Goal: Task Accomplishment & Management: Complete application form

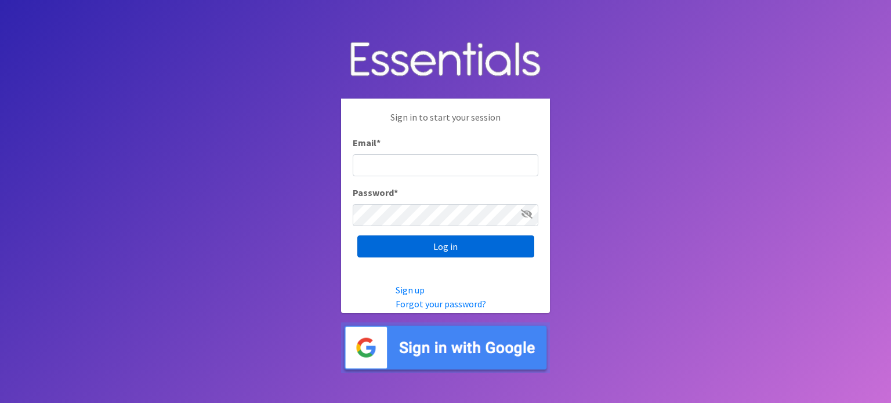
type input "[EMAIL_ADDRESS][DOMAIN_NAME]"
click at [413, 250] on input "Log in" at bounding box center [445, 246] width 177 height 22
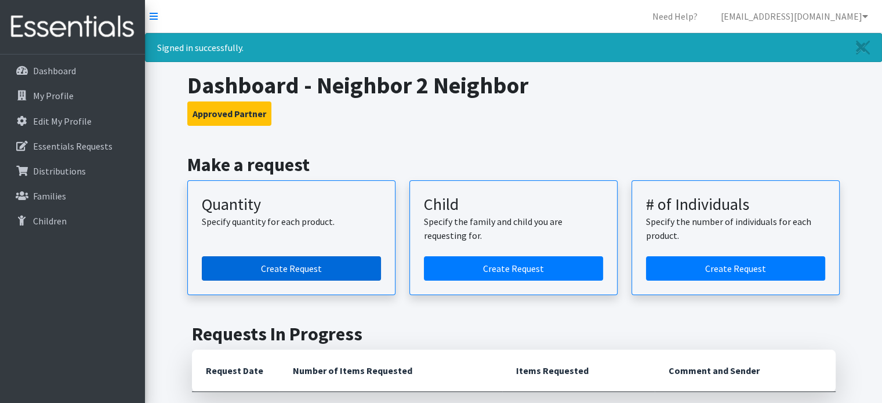
click at [289, 264] on link "Create Request" at bounding box center [291, 268] width 179 height 24
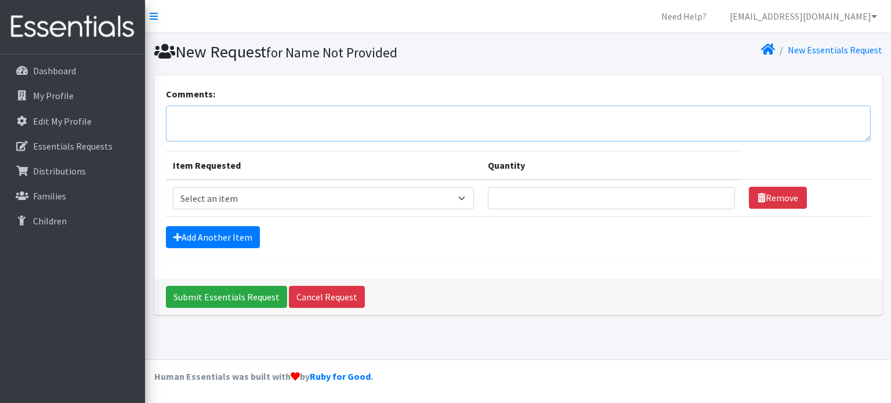
click at [203, 113] on textarea "Comments:" at bounding box center [518, 124] width 704 height 36
type textarea "We would like to pick up on Wednesday, October 15th at 9 am. Thanks!"
click at [471, 198] on select "Select an item Baby Formula Kids (Newborn) Kids (Preemie) Kids (Size 1) Kids (S…" at bounding box center [323, 198] width 301 height 22
select select "451"
click at [173, 187] on select "Select an item Baby Formula Kids (Newborn) Kids (Preemie) Kids (Size 1) Kids (S…" at bounding box center [323, 198] width 301 height 22
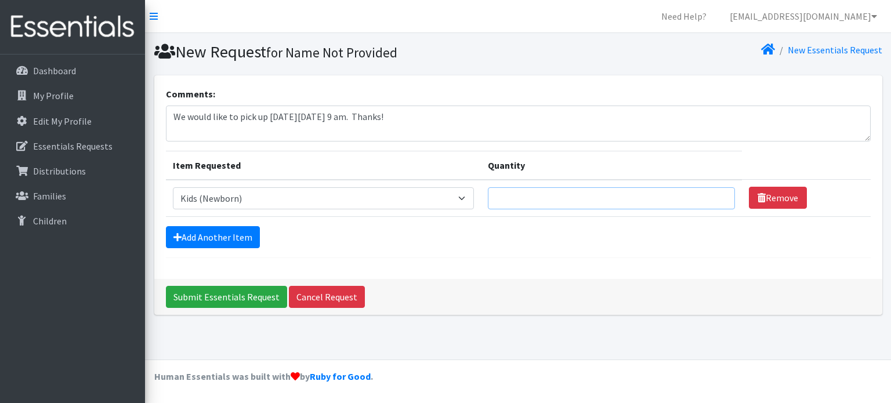
click at [512, 196] on input "Quantity" at bounding box center [611, 198] width 246 height 22
type input "150"
click at [198, 232] on link "Add Another Item" at bounding box center [213, 237] width 94 height 22
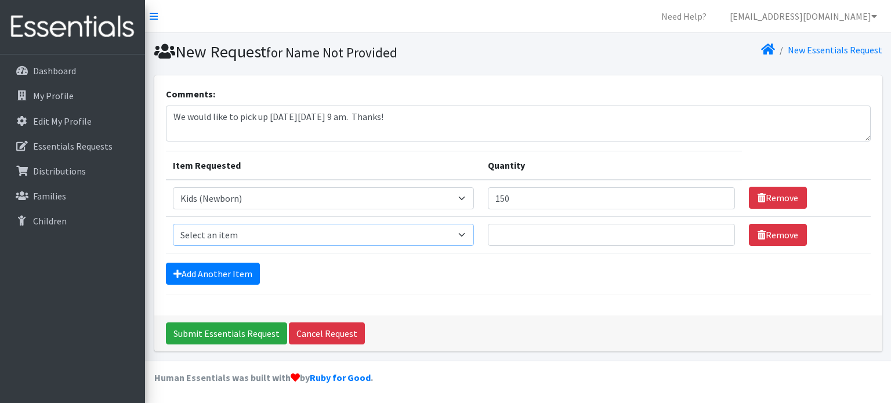
click at [463, 232] on select "Select an item Baby Formula Kids (Newborn) Kids (Preemie) Kids (Size 1) Kids (S…" at bounding box center [323, 235] width 301 height 22
select select "453"
click at [173, 224] on select "Select an item Baby Formula Kids (Newborn) Kids (Preemie) Kids (Size 1) Kids (S…" at bounding box center [323, 235] width 301 height 22
click at [513, 238] on input "Quantity" at bounding box center [611, 235] width 246 height 22
type input "450"
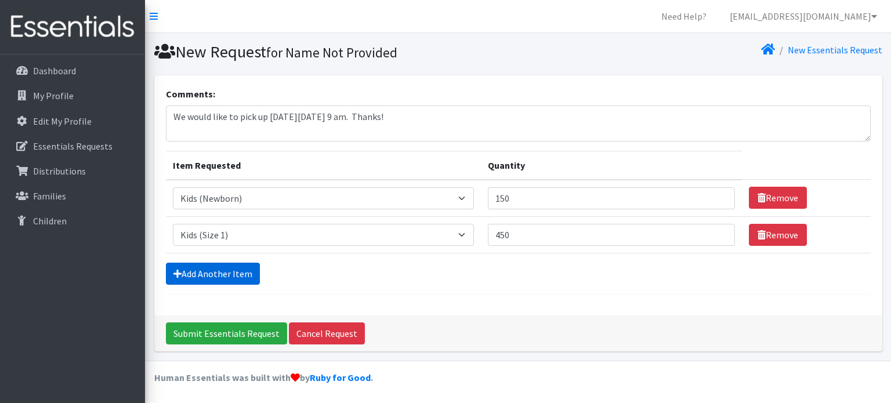
click at [196, 272] on link "Add Another Item" at bounding box center [213, 274] width 94 height 22
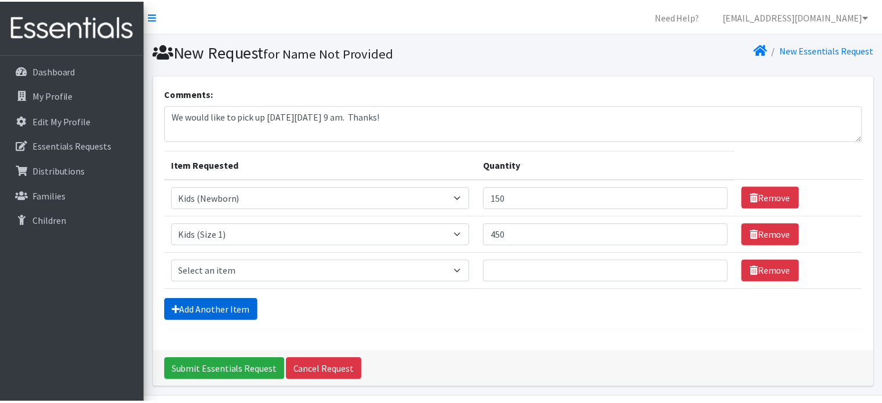
scroll to position [35, 0]
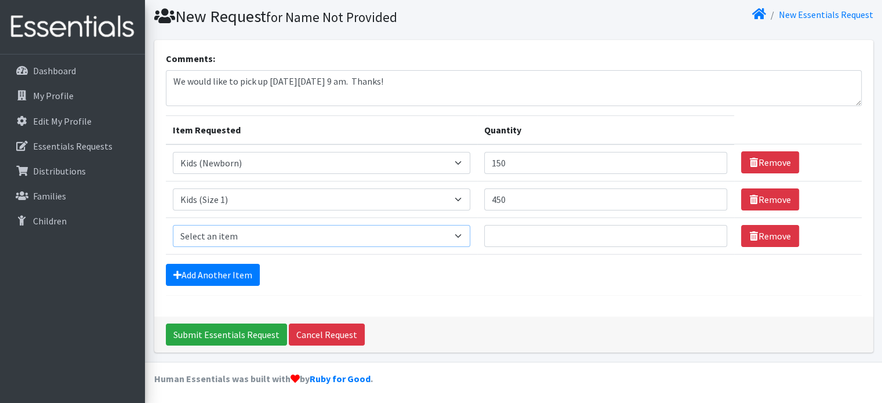
click at [458, 232] on select "Select an item Baby Formula Kids (Newborn) Kids (Preemie) Kids (Size 1) Kids (S…" at bounding box center [321, 236] width 297 height 22
select select "440"
click at [173, 225] on select "Select an item Baby Formula Kids (Newborn) Kids (Preemie) Kids (Size 1) Kids (S…" at bounding box center [321, 236] width 297 height 22
click at [510, 238] on input "Quantity" at bounding box center [606, 236] width 244 height 22
type input "400"
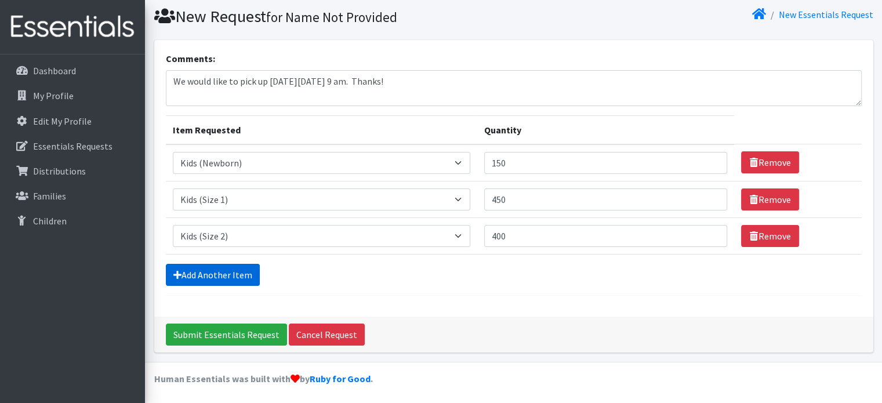
click at [241, 276] on link "Add Another Item" at bounding box center [213, 275] width 94 height 22
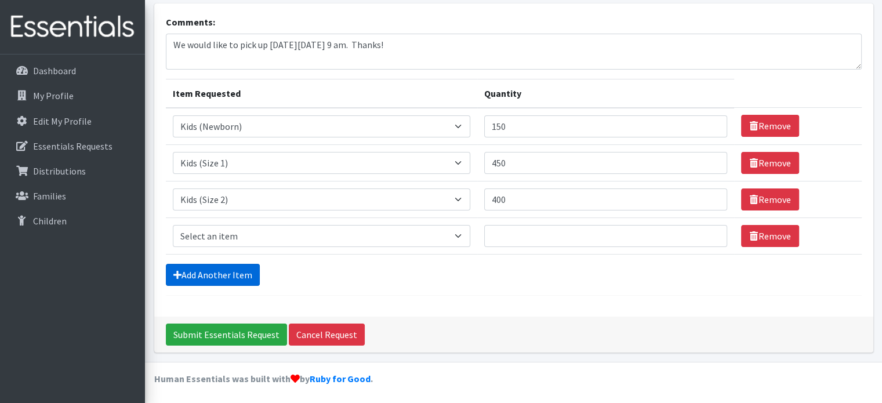
scroll to position [72, 0]
click at [466, 232] on select "Select an item Baby Formula Kids (Newborn) Kids (Preemie) Kids (Size 1) Kids (S…" at bounding box center [321, 236] width 297 height 22
select select "442"
click at [173, 225] on select "Select an item Baby Formula Kids (Newborn) Kids (Preemie) Kids (Size 1) Kids (S…" at bounding box center [321, 236] width 297 height 22
click at [513, 236] on input "Quantity" at bounding box center [606, 236] width 244 height 22
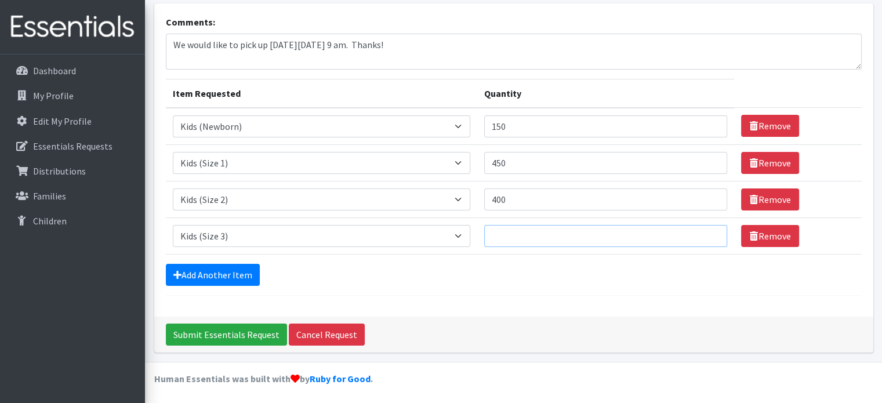
click at [512, 237] on input "Quantity" at bounding box center [606, 236] width 244 height 22
type input "1000"
click at [212, 281] on link "Add Another Item" at bounding box center [213, 275] width 94 height 22
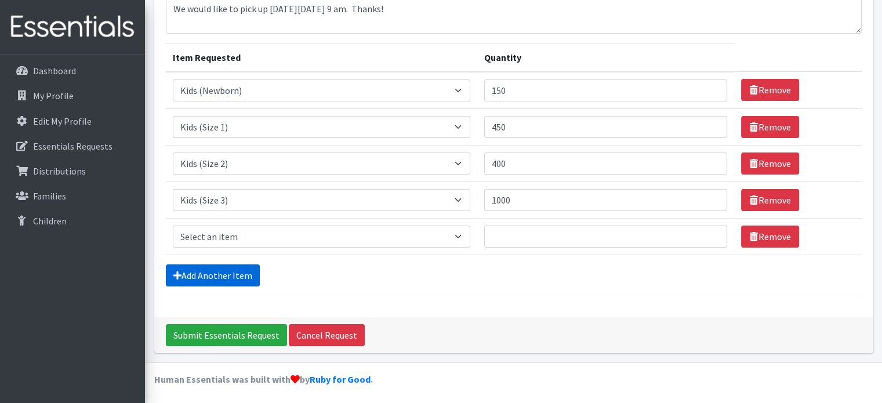
scroll to position [108, 0]
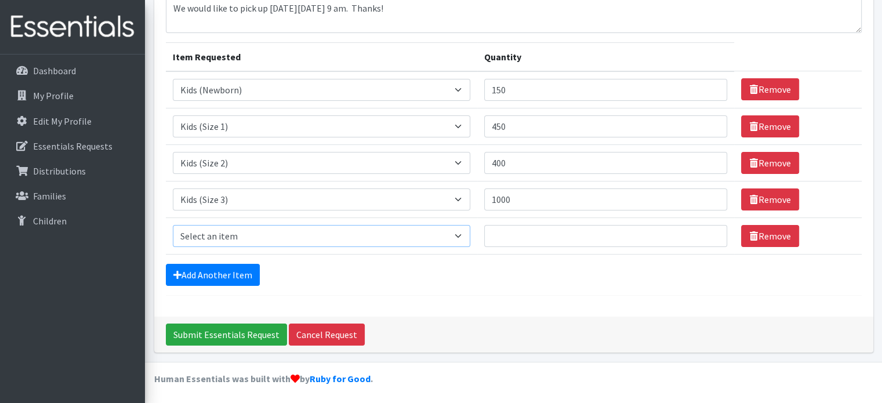
click at [461, 234] on select "Select an item Baby Formula Kids (Newborn) Kids (Preemie) Kids (Size 1) Kids (S…" at bounding box center [321, 236] width 297 height 22
select select "459"
click at [173, 225] on select "Select an item Baby Formula Kids (Newborn) Kids (Preemie) Kids (Size 1) Kids (S…" at bounding box center [321, 236] width 297 height 22
click at [528, 238] on input "Quantity" at bounding box center [606, 236] width 244 height 22
type input "1000"
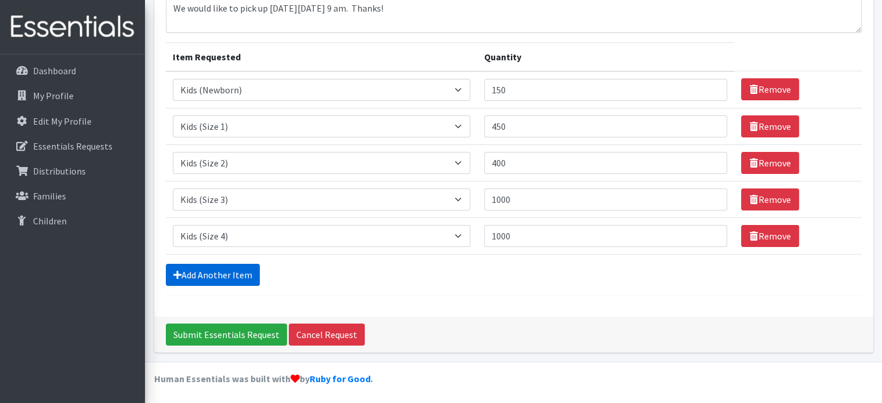
click at [184, 275] on link "Add Another Item" at bounding box center [213, 275] width 94 height 22
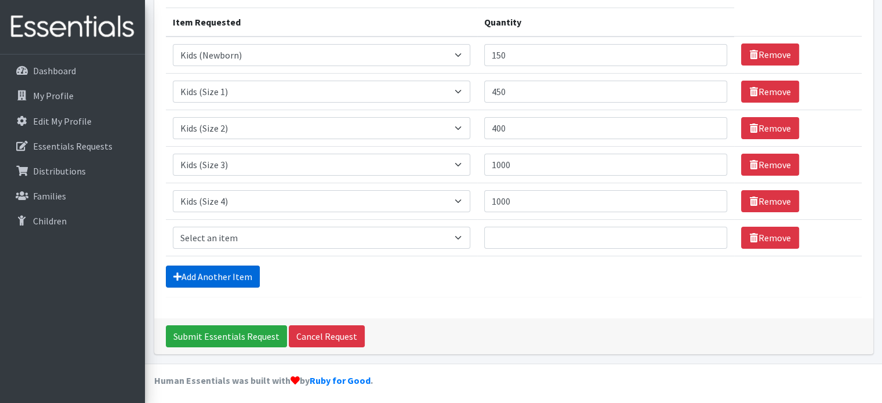
scroll to position [145, 0]
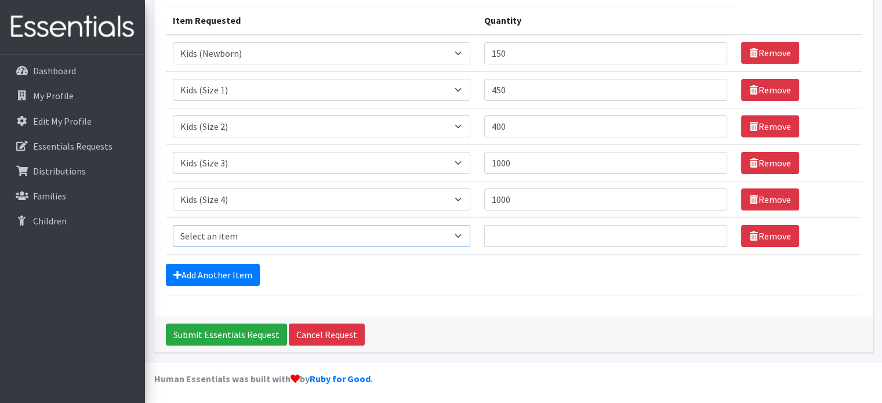
click at [198, 232] on select "Select an item Baby Formula Kids (Newborn) Kids (Preemie) Kids (Size 1) Kids (S…" at bounding box center [321, 236] width 297 height 22
select select "460"
click at [173, 225] on select "Select an item Baby Formula Kids (Newborn) Kids (Preemie) Kids (Size 1) Kids (S…" at bounding box center [321, 236] width 297 height 22
click at [513, 240] on input "Quantity" at bounding box center [606, 236] width 244 height 22
type input "1000"
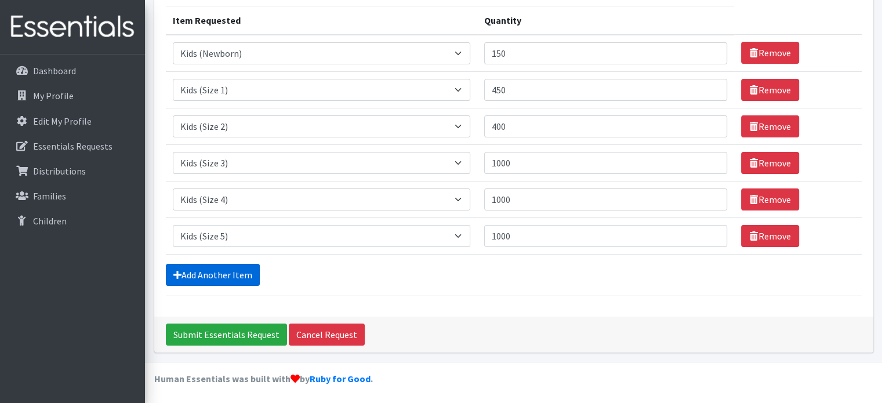
click at [240, 275] on link "Add Another Item" at bounding box center [213, 275] width 94 height 22
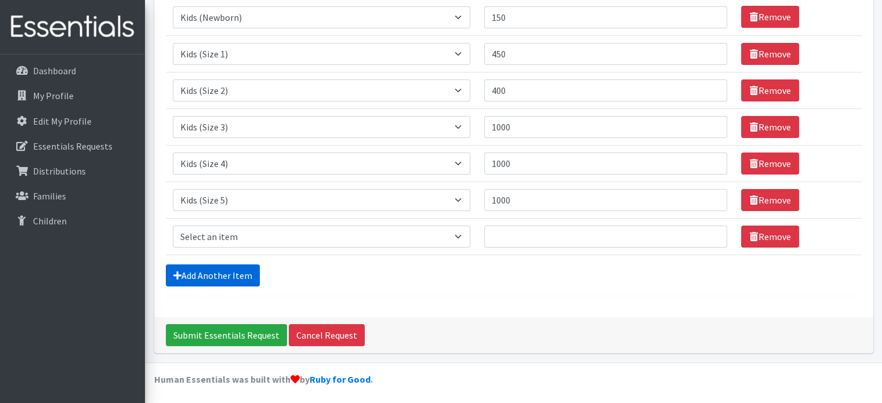
scroll to position [181, 0]
click at [199, 241] on select "Select an item Baby Formula Kids (Newborn) Kids (Preemie) Kids (Size 1) Kids (S…" at bounding box center [321, 237] width 297 height 22
select select "462"
click at [173, 226] on select "Select an item Baby Formula Kids (Newborn) Kids (Preemie) Kids (Size 1) Kids (S…" at bounding box center [321, 237] width 297 height 22
click at [512, 242] on input "Quantity" at bounding box center [606, 237] width 244 height 22
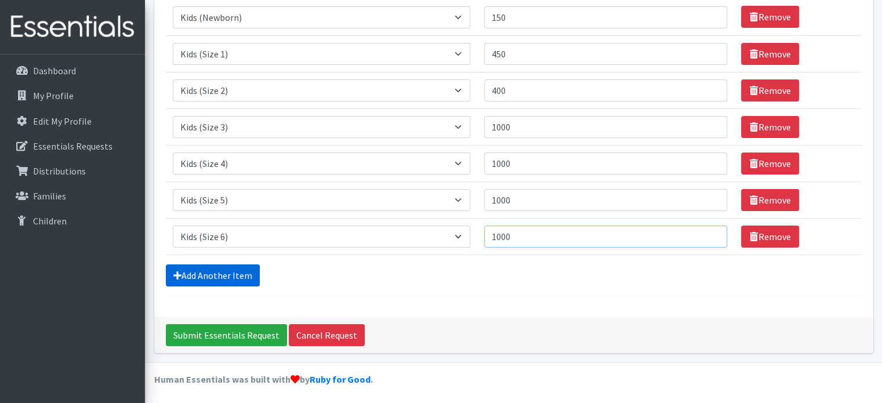
type input "1000"
click at [211, 275] on link "Add Another Item" at bounding box center [213, 275] width 94 height 22
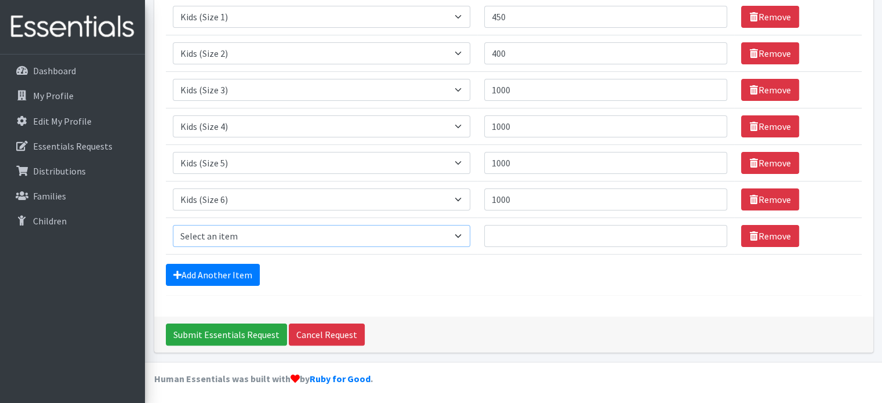
click at [462, 238] on select "Select an item Baby Formula Kids (Newborn) Kids (Preemie) Kids (Size 1) Kids (S…" at bounding box center [321, 236] width 297 height 22
select select "444"
click at [173, 225] on select "Select an item Baby Formula Kids (Newborn) Kids (Preemie) Kids (Size 1) Kids (S…" at bounding box center [321, 236] width 297 height 22
click at [551, 235] on input "Quantity" at bounding box center [606, 236] width 244 height 22
drag, startPoint x: 508, startPoint y: 239, endPoint x: 502, endPoint y: 241, distance: 6.1
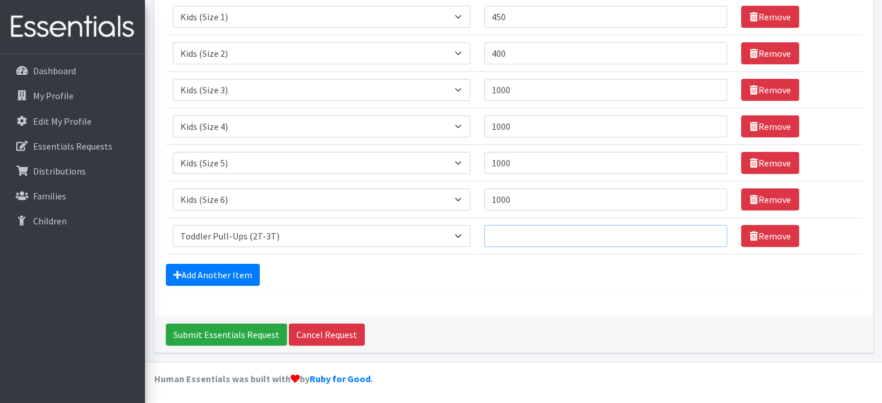
click at [508, 239] on input "Quantity" at bounding box center [606, 236] width 244 height 22
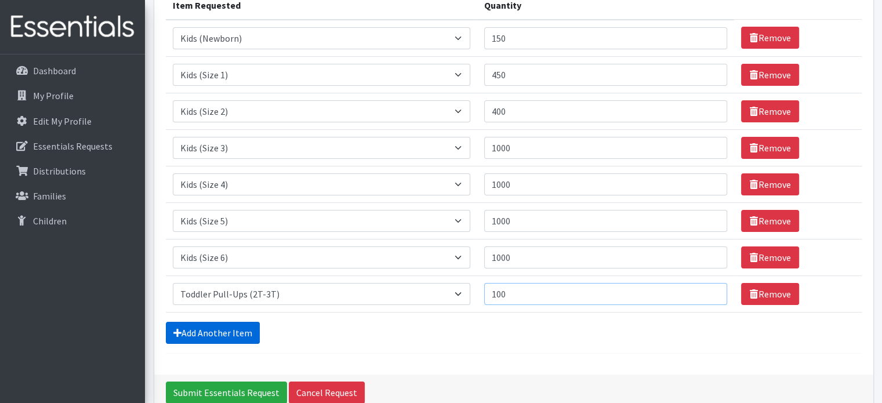
type input "100"
click at [200, 330] on link "Add Another Item" at bounding box center [213, 333] width 94 height 22
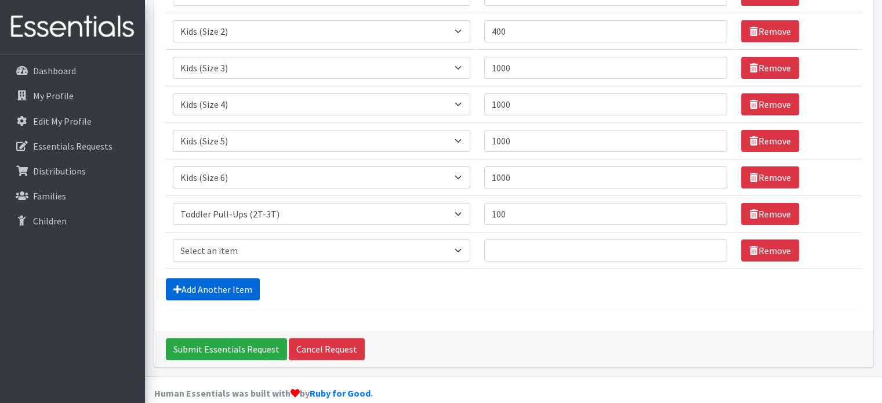
scroll to position [254, 0]
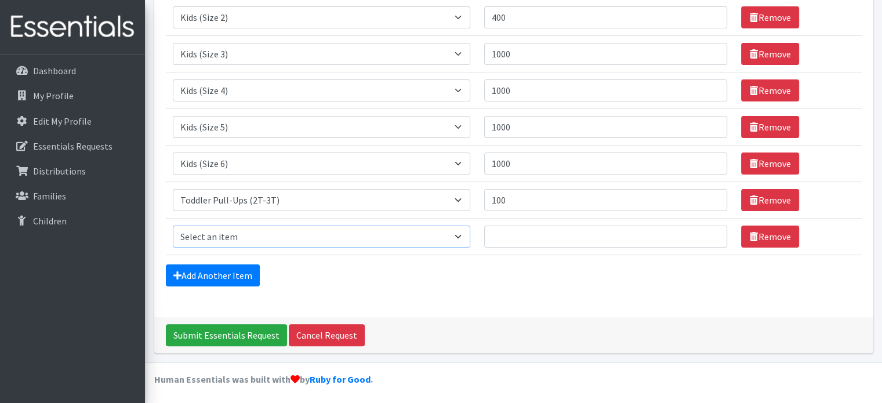
click at [463, 235] on select "Select an item Baby Formula Kids (Newborn) Kids (Preemie) Kids (Size 1) Kids (S…" at bounding box center [321, 237] width 297 height 22
select select "445"
click at [173, 226] on select "Select an item Baby Formula Kids (Newborn) Kids (Preemie) Kids (Size 1) Kids (S…" at bounding box center [321, 237] width 297 height 22
click at [536, 239] on input "Quantity" at bounding box center [606, 237] width 244 height 22
type input "100"
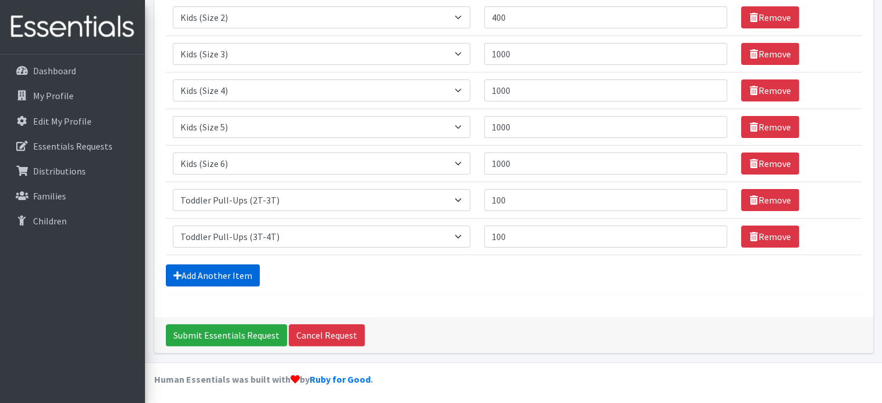
click at [202, 277] on link "Add Another Item" at bounding box center [213, 275] width 94 height 22
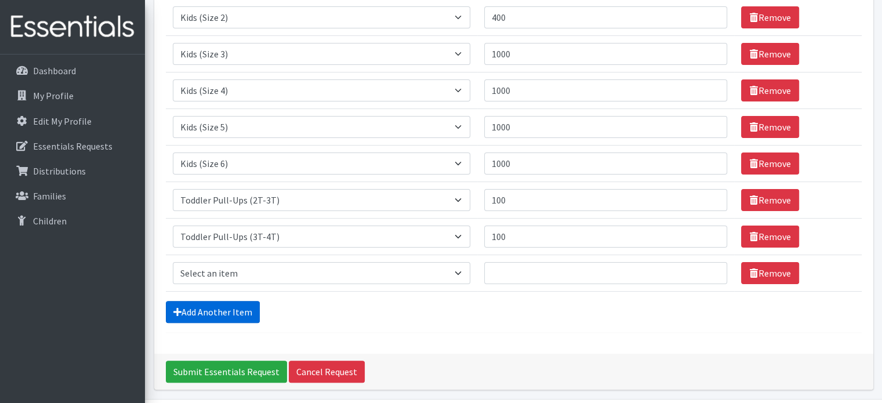
scroll to position [290, 0]
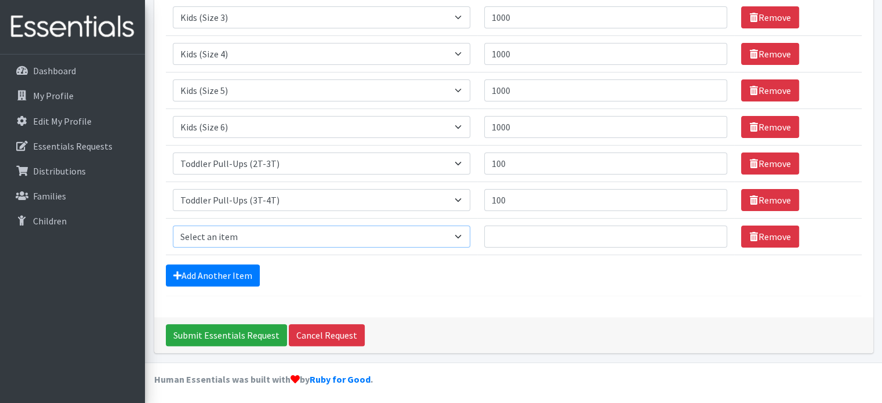
click at [461, 235] on select "Select an item Baby Formula Kids (Newborn) Kids (Preemie) Kids (Size 1) Kids (S…" at bounding box center [321, 237] width 297 height 22
select select "446"
click at [173, 226] on select "Select an item Baby Formula Kids (Newborn) Kids (Preemie) Kids (Size 1) Kids (S…" at bounding box center [321, 237] width 297 height 22
click at [508, 234] on input "Quantity" at bounding box center [606, 237] width 244 height 22
type input "150"
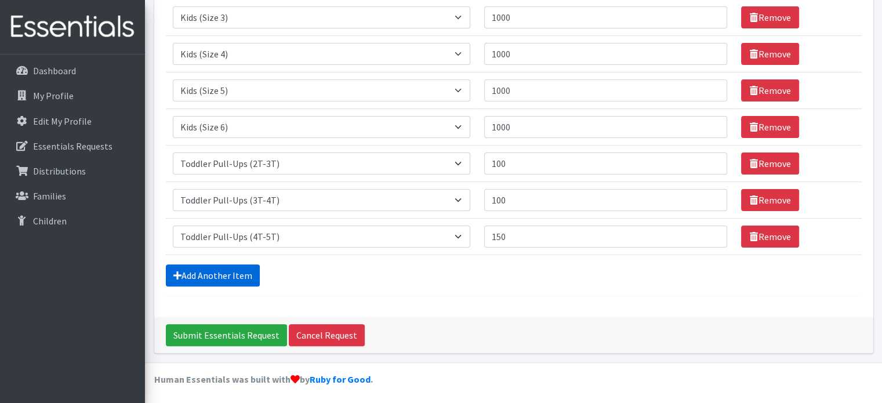
click at [198, 265] on link "Add Another Item" at bounding box center [213, 275] width 94 height 22
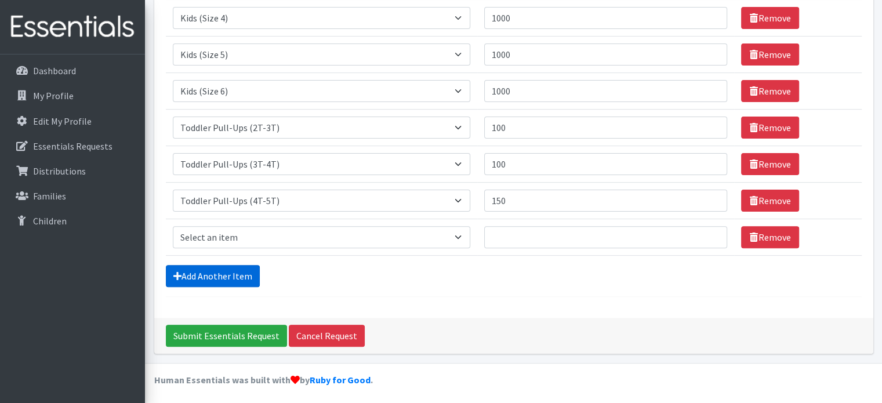
scroll to position [327, 0]
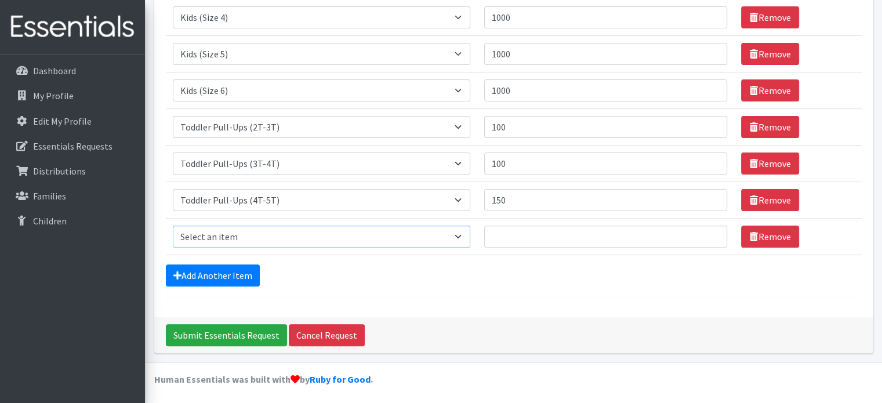
drag, startPoint x: 467, startPoint y: 235, endPoint x: 448, endPoint y: 237, distance: 19.2
click at [467, 235] on select "Select an item Baby Formula Kids (Newborn) Kids (Preemie) Kids (Size 1) Kids (S…" at bounding box center [321, 237] width 297 height 22
select select "1536"
click at [173, 226] on select "Select an item Baby Formula Kids (Newborn) Kids (Preemie) Kids (Size 1) Kids (S…" at bounding box center [321, 237] width 297 height 22
click at [514, 240] on input "Quantity" at bounding box center [606, 237] width 244 height 22
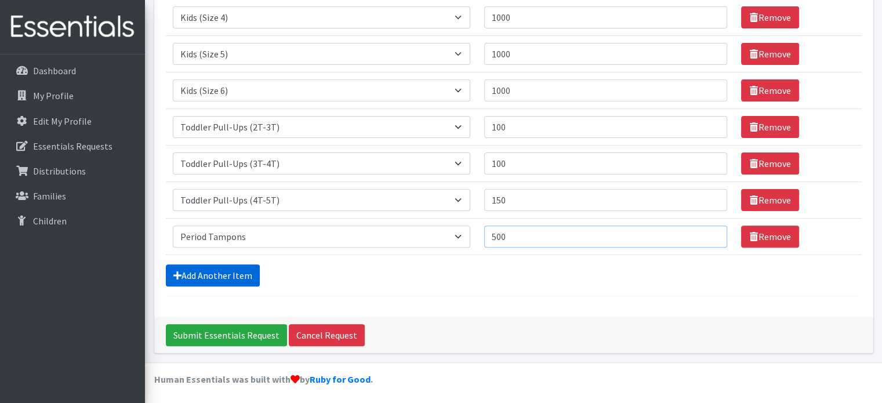
type input "500"
click at [186, 273] on link "Add Another Item" at bounding box center [213, 275] width 94 height 22
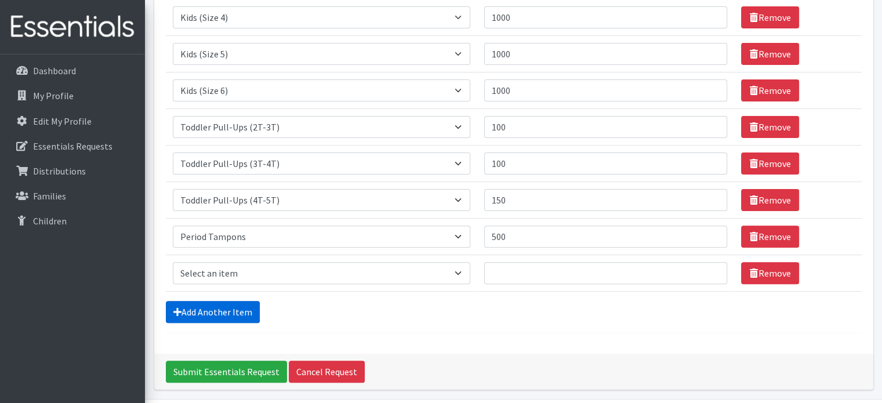
scroll to position [364, 0]
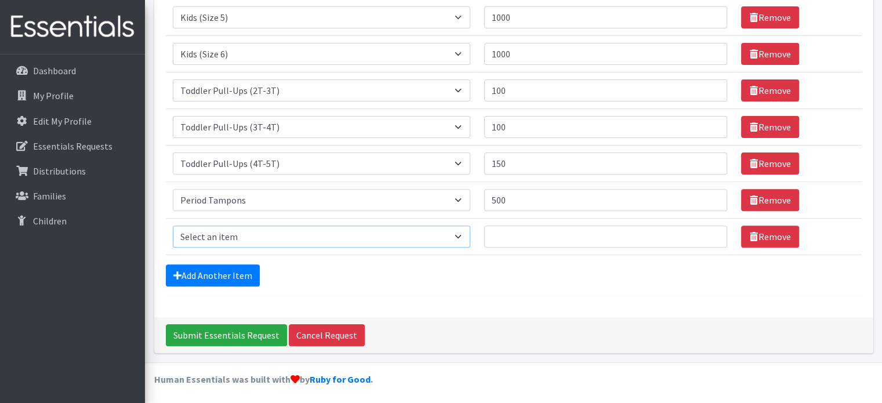
click at [464, 233] on select "Select an item Baby Formula Kids (Newborn) Kids (Preemie) Kids (Size 1) Kids (S…" at bounding box center [321, 237] width 297 height 22
select select "434"
click at [173, 226] on select "Select an item Baby Formula Kids (Newborn) Kids (Preemie) Kids (Size 1) Kids (S…" at bounding box center [321, 237] width 297 height 22
click at [517, 237] on input "Quantity" at bounding box center [606, 237] width 244 height 22
click at [506, 238] on input "Quantity" at bounding box center [606, 237] width 244 height 22
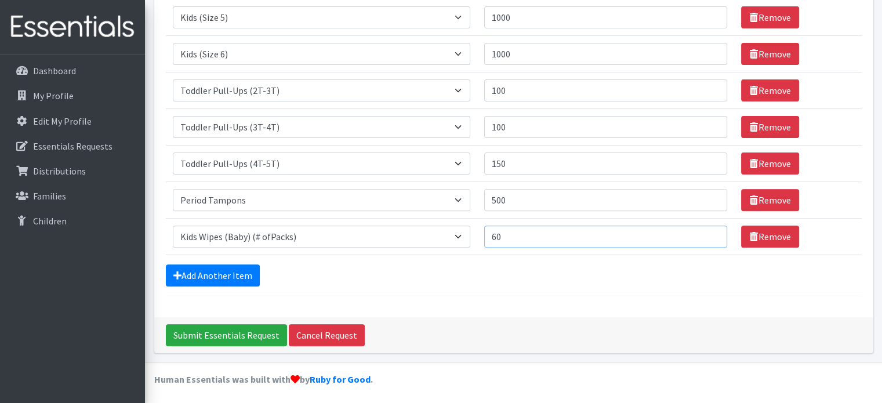
type input "60"
click at [219, 332] on input "Submit Essentials Request" at bounding box center [226, 335] width 121 height 22
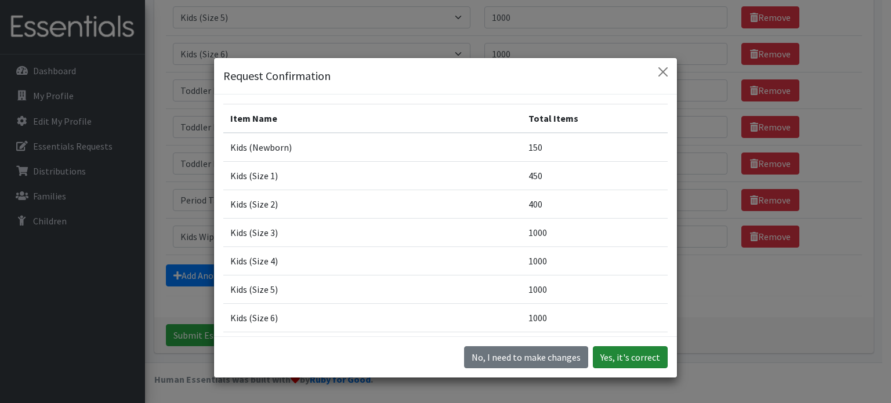
click at [624, 355] on button "Yes, it's correct" at bounding box center [630, 357] width 75 height 22
